Goal: Information Seeking & Learning: Compare options

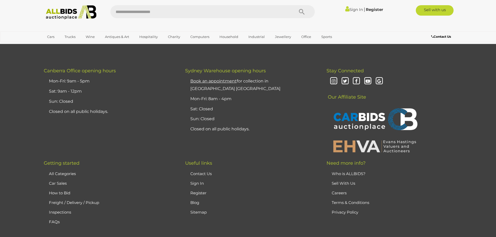
scroll to position [1353, 0]
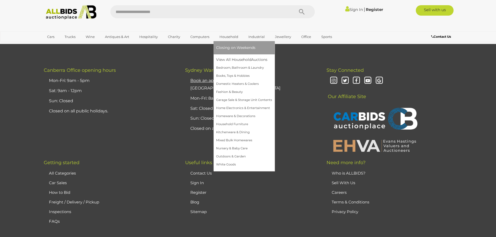
click at [226, 47] on span "Closing on Weekends" at bounding box center [235, 47] width 39 height 5
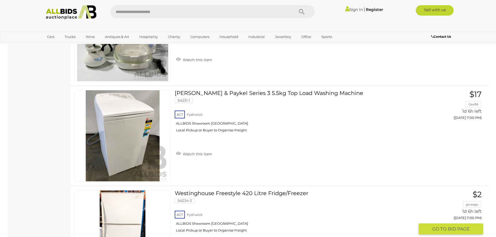
scroll to position [416, 0]
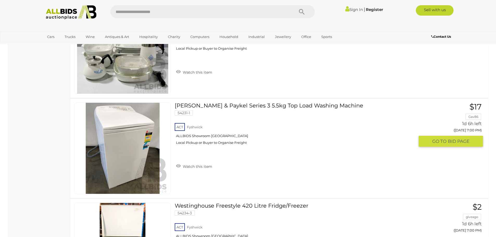
click at [263, 106] on link "Fisher & Paykel Series 3 5.5kg Top Load Washing Machine 54231-1 ACT Fyshwick" at bounding box center [296, 126] width 236 height 46
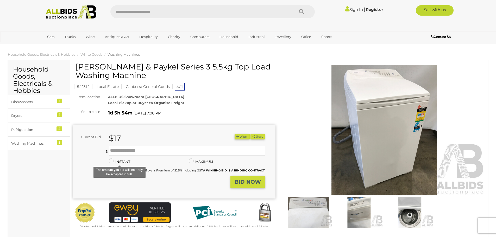
click at [255, 14] on input "text" at bounding box center [199, 11] width 178 height 13
type input "**********"
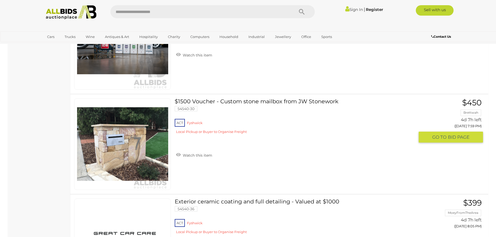
scroll to position [2580, 0]
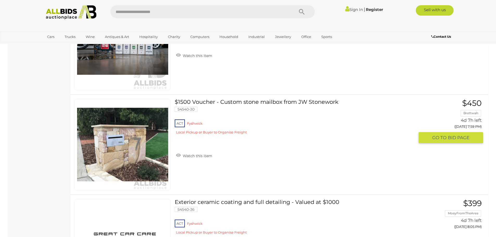
click at [248, 100] on link "$1500 Voucher - Custom stone mailbox from JW Stonework 54540-30 ACT Fyshwick" at bounding box center [296, 119] width 236 height 40
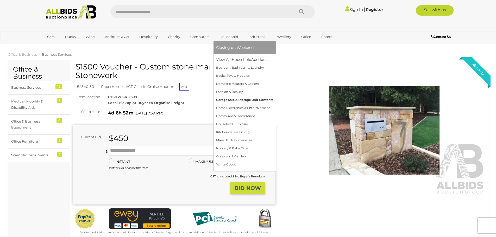
click at [229, 98] on link "Garage Sale & Storage Unit Contents" at bounding box center [244, 100] width 57 height 8
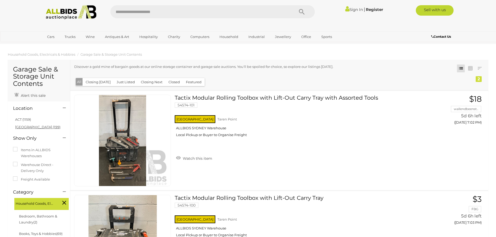
click at [22, 127] on link "NSW (199)" at bounding box center [37, 127] width 45 height 4
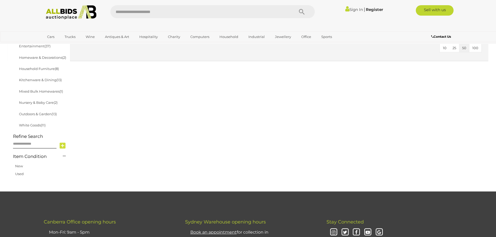
scroll to position [104, 0]
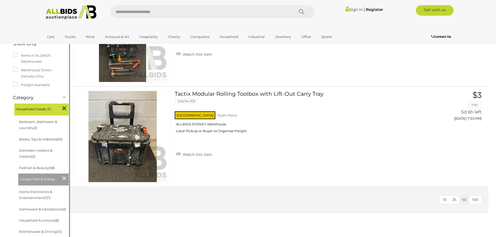
click at [63, 175] on icon at bounding box center [64, 178] width 4 height 7
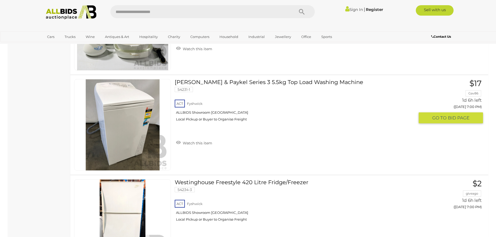
scroll to position [442, 0]
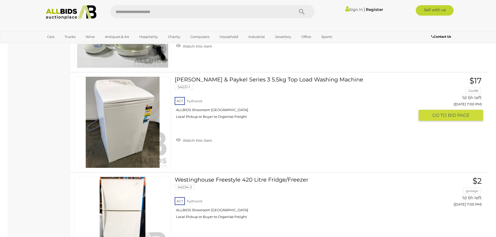
click at [106, 151] on img at bounding box center [122, 122] width 91 height 91
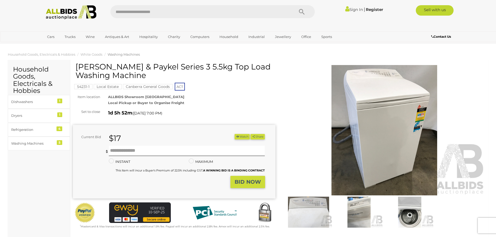
drag, startPoint x: 79, startPoint y: 66, endPoint x: 135, endPoint y: 76, distance: 56.5
click at [135, 76] on h1 "[PERSON_NAME] & Paykel Series 3 5.5kg Top Load Washing Machine" at bounding box center [174, 70] width 199 height 17
click at [113, 73] on h1 "[PERSON_NAME] & Paykel Series 3 5.5kg Top Load Washing Machine" at bounding box center [174, 70] width 199 height 17
drag, startPoint x: 76, startPoint y: 65, endPoint x: 118, endPoint y: 77, distance: 44.3
click at [118, 77] on h1 "[PERSON_NAME] & Paykel Series 3 5.5kg Top Load Washing Machine" at bounding box center [174, 70] width 199 height 17
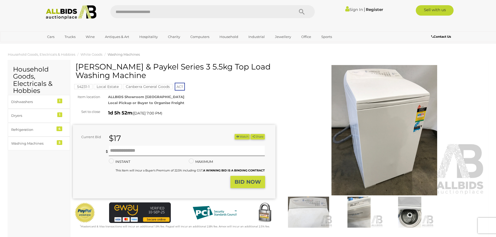
copy h1 "[PERSON_NAME] & Paykel Series 3 5.5kg Top Load Washing Machine"
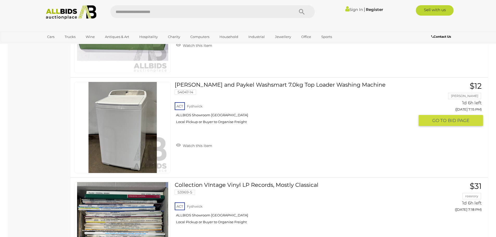
scroll to position [938, 0]
click at [229, 172] on div "Fisher and Paykel Washsmart 7.0kg Top Loader Washing Machine 54047-14 ACT Fyshw…" at bounding box center [278, 127] width 425 height 99
click at [239, 86] on link "Fisher and Paykel Washsmart 7.0kg Top Loader Washing Machine 54047-14 ACT Fyshw…" at bounding box center [296, 104] width 236 height 46
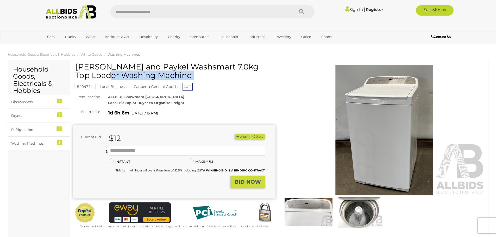
click at [76, 67] on div "[PERSON_NAME] and Paykel Washsmart 7.0kg Top Loader Washing Machine 54047-14 Lo…" at bounding box center [174, 145] width 202 height 167
click at [222, 92] on div "[PERSON_NAME] and Paykel Washsmart 7.0kg Top Loader Washing Machine 54047-14 Lo…" at bounding box center [174, 145] width 202 height 167
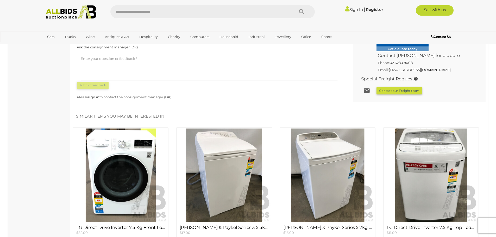
scroll to position [416, 0]
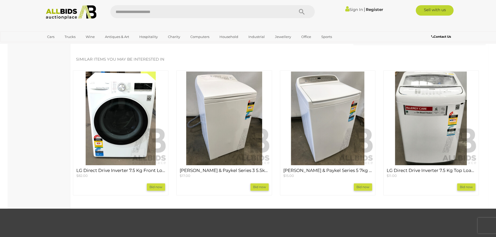
click at [103, 170] on h4 "LG Direct Drive Inverter 7.5 Kg Front Loader Washing Machine" at bounding box center [120, 170] width 89 height 5
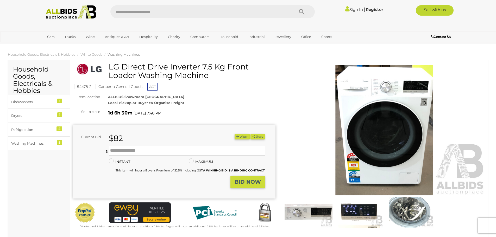
drag, startPoint x: 110, startPoint y: 67, endPoint x: 224, endPoint y: 73, distance: 114.1
click at [224, 73] on h1 "LG Direct Drive Inverter 7.5 Kg Front Loader Washing Machine" at bounding box center [174, 70] width 199 height 17
click at [116, 54] on span "Washing Machines" at bounding box center [123, 54] width 32 height 4
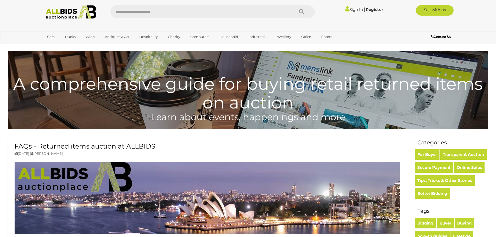
click at [151, 11] on input "text" at bounding box center [199, 11] width 178 height 13
type input "*"
type input "**********"
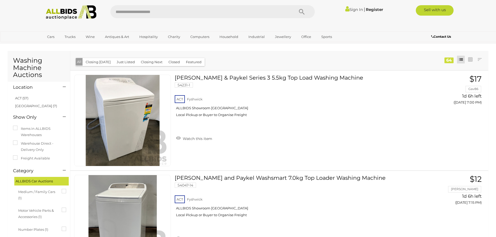
scroll to position [344, 0]
